Goal: Check status: Check status

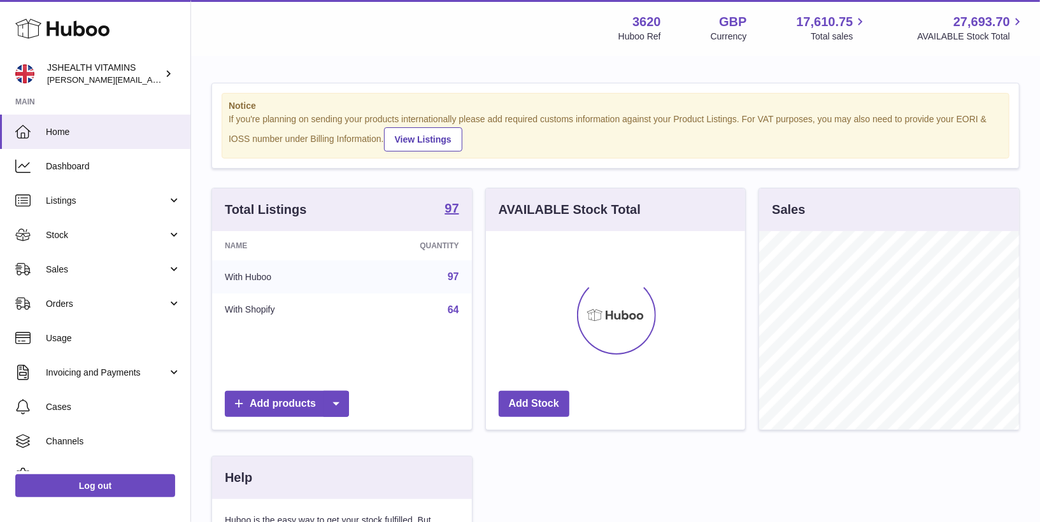
scroll to position [198, 260]
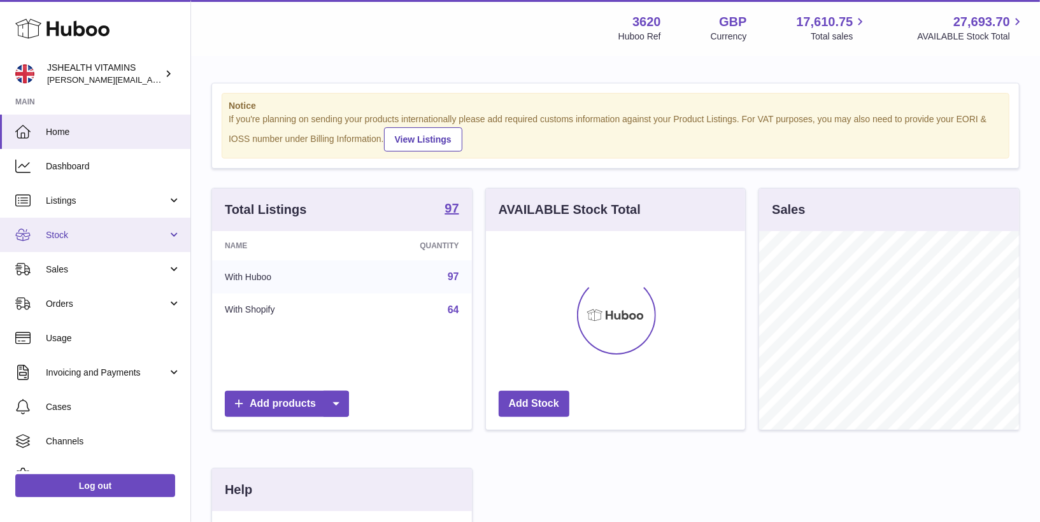
click at [75, 232] on span "Stock" at bounding box center [107, 235] width 122 height 12
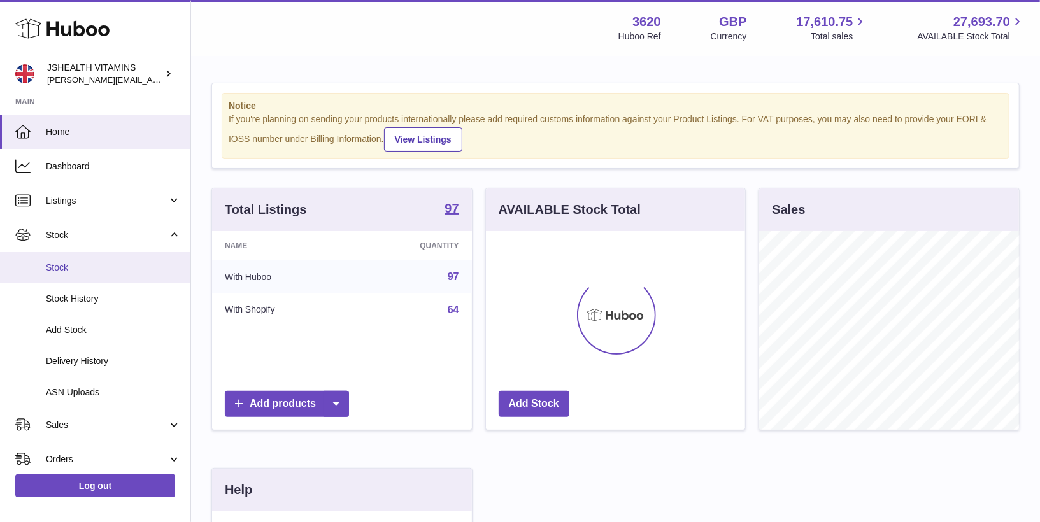
click at [81, 269] on span "Stock" at bounding box center [113, 268] width 135 height 12
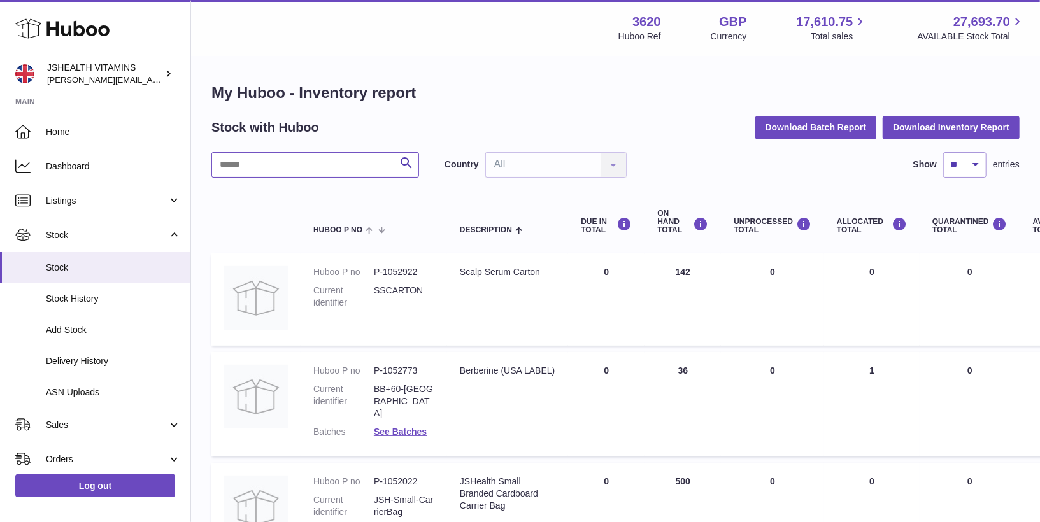
click at [320, 173] on input "text" at bounding box center [315, 164] width 208 height 25
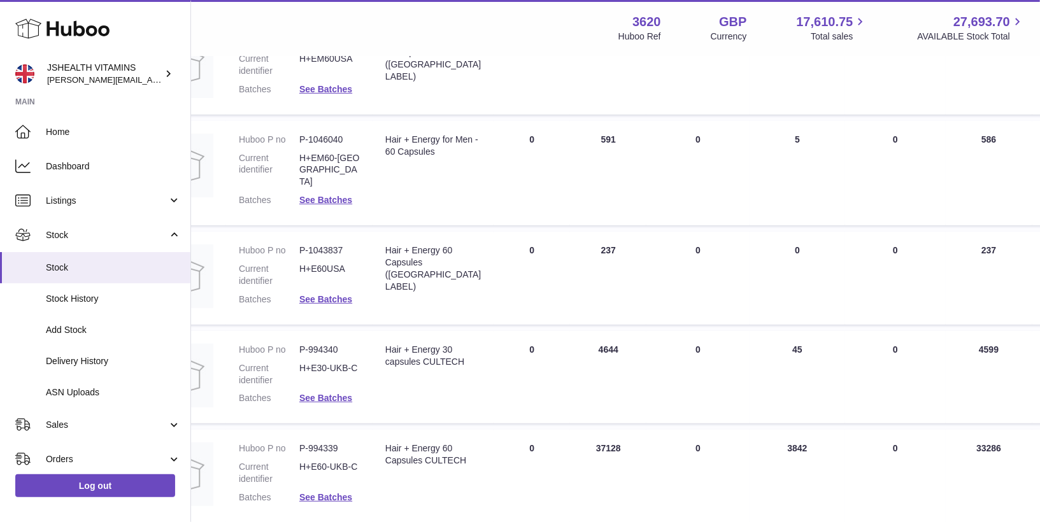
scroll to position [327, 74]
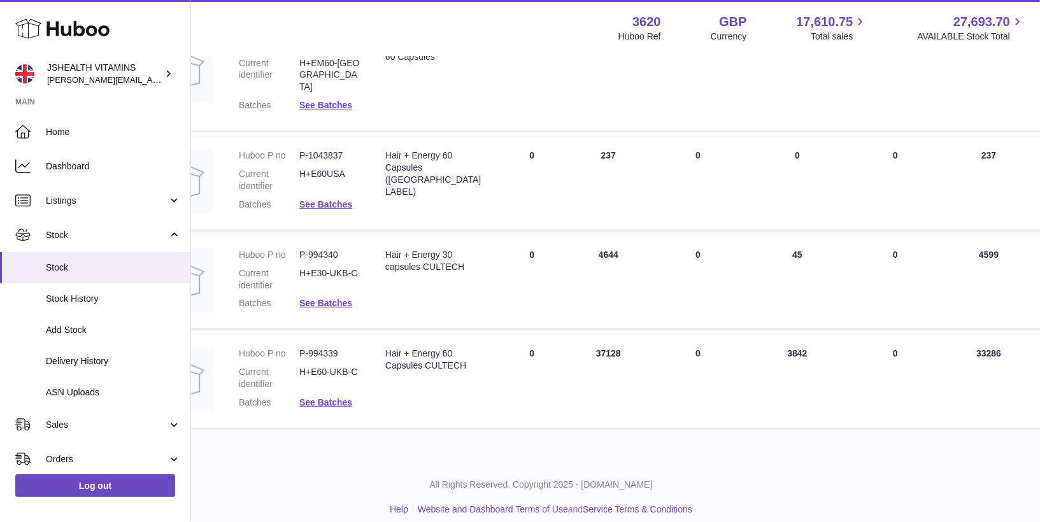
type input "**********"
drag, startPoint x: 970, startPoint y: 242, endPoint x: 944, endPoint y: 243, distance: 25.5
click at [945, 243] on td "AVAILABLE Total 4599" at bounding box center [988, 282] width 87 height 93
copy td "4599"
drag, startPoint x: 986, startPoint y: 342, endPoint x: 930, endPoint y: 342, distance: 56.0
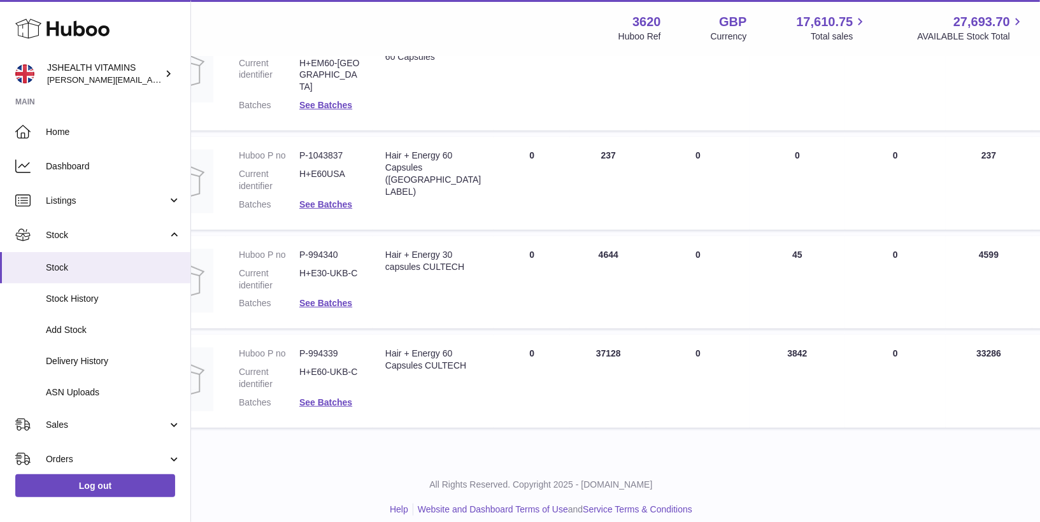
click at [945, 342] on td "AVAILABLE Total 33286" at bounding box center [988, 381] width 87 height 93
copy td "33286"
click at [95, 498] on div "Log out" at bounding box center [95, 493] width 190 height 45
click at [98, 488] on link "Log out" at bounding box center [95, 485] width 160 height 23
